Goal: Task Accomplishment & Management: Use online tool/utility

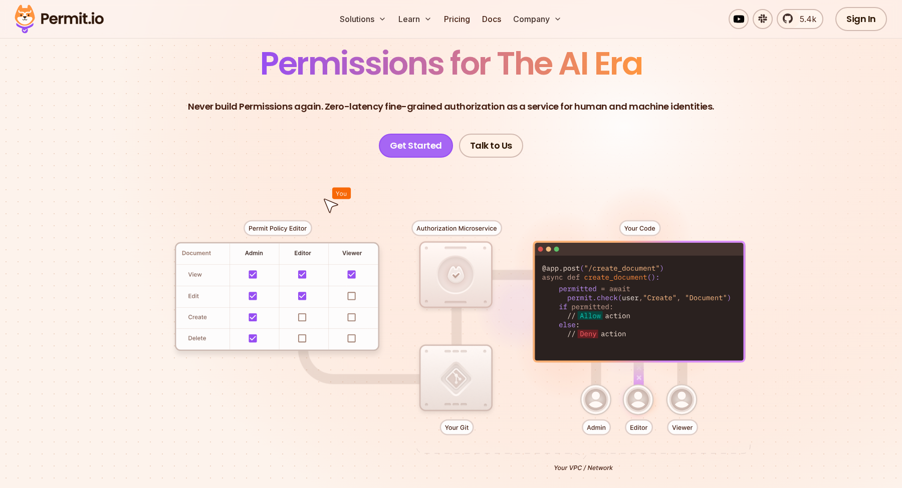
scroll to position [70, 0]
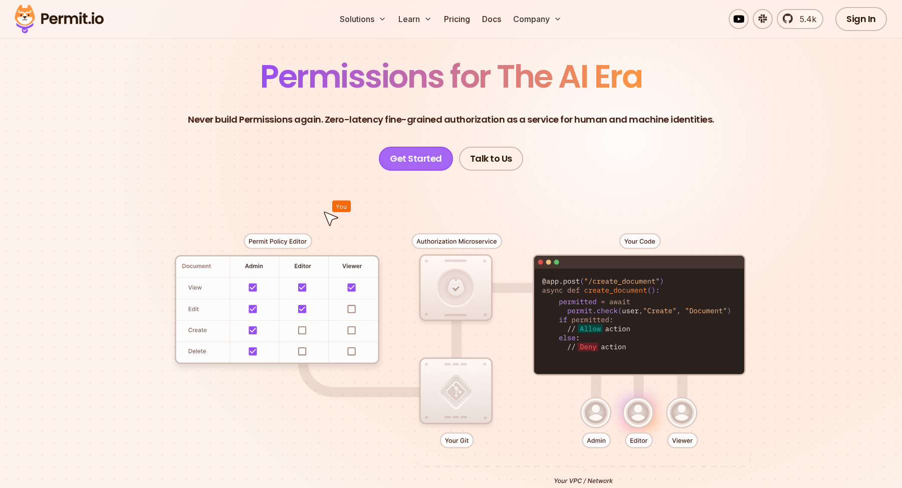
click at [419, 152] on link "Get Started" at bounding box center [416, 159] width 74 height 24
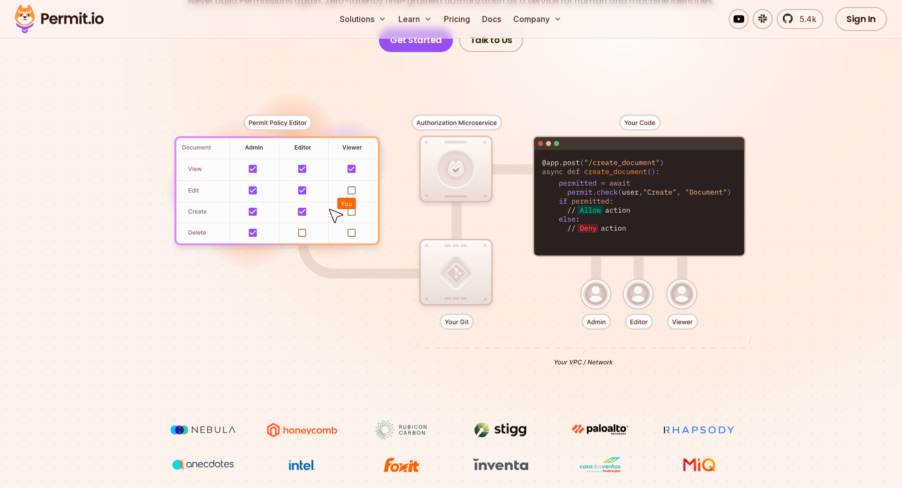
scroll to position [209, 0]
